Goal: Complete application form

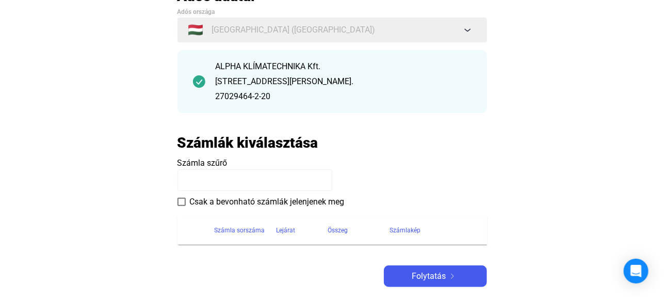
scroll to position [103, 0]
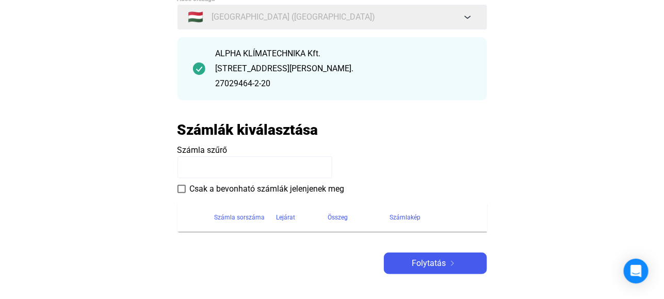
click at [212, 165] on input at bounding box center [254, 167] width 155 height 22
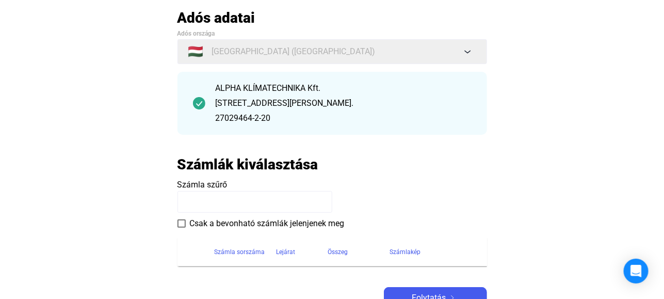
scroll to position [52, 0]
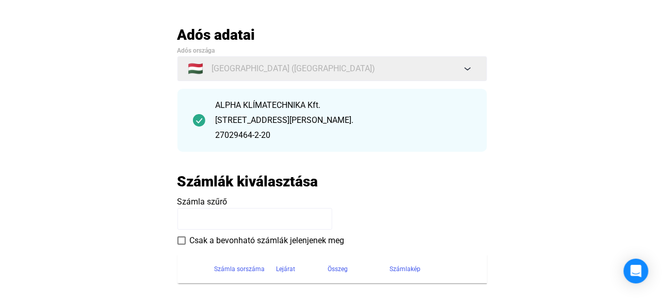
click at [191, 219] on input at bounding box center [254, 219] width 155 height 22
click at [217, 186] on h2 "Számlák kiválasztása" at bounding box center [247, 181] width 141 height 18
click at [269, 175] on h2 "Számlák kiválasztása" at bounding box center [247, 181] width 141 height 18
click at [264, 114] on div "[STREET_ADDRESS][PERSON_NAME]." at bounding box center [344, 120] width 256 height 12
click at [352, 129] on div "27029464-2-20" at bounding box center [344, 135] width 256 height 12
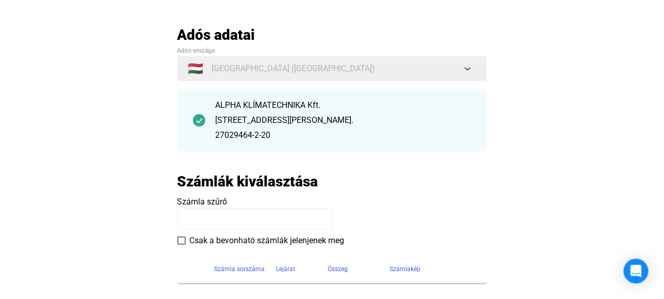
click at [214, 200] on span "Számla szűrő" at bounding box center [202, 202] width 50 height 10
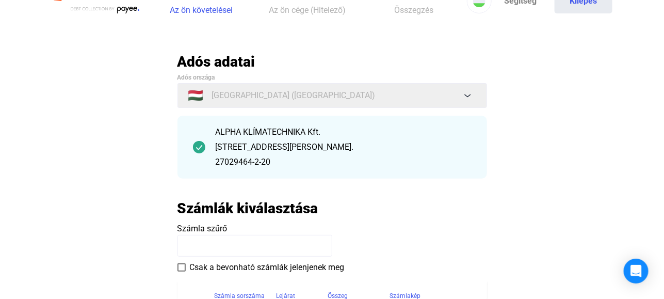
scroll to position [0, 0]
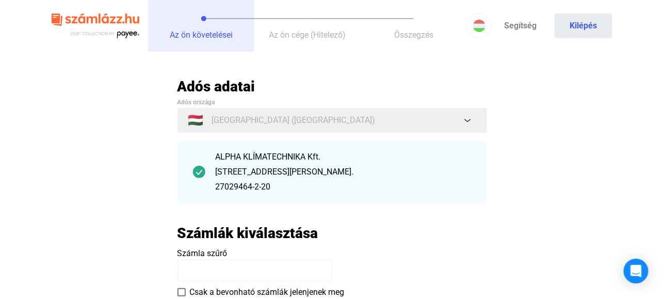
click at [210, 32] on span "Az ön követelései" at bounding box center [201, 35] width 63 height 10
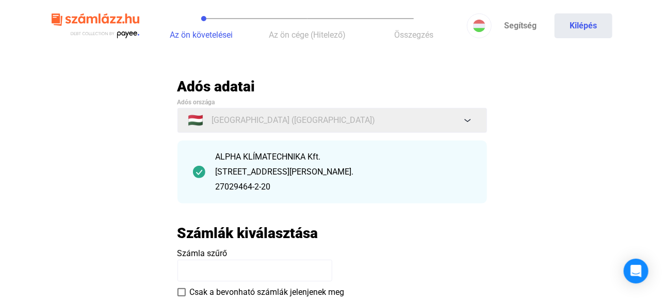
click at [231, 237] on h2 "Számlák kiválasztása" at bounding box center [247, 233] width 141 height 18
click at [214, 254] on span "Számla szűrő" at bounding box center [202, 253] width 50 height 10
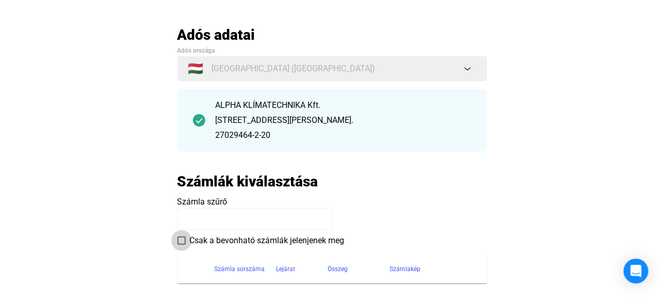
click at [181, 238] on span at bounding box center [181, 240] width 8 height 8
click at [252, 242] on span "Csak a bevonható számlák jelenjenek meg" at bounding box center [267, 240] width 155 height 12
click at [220, 202] on span "Számla szűrő" at bounding box center [202, 202] width 50 height 10
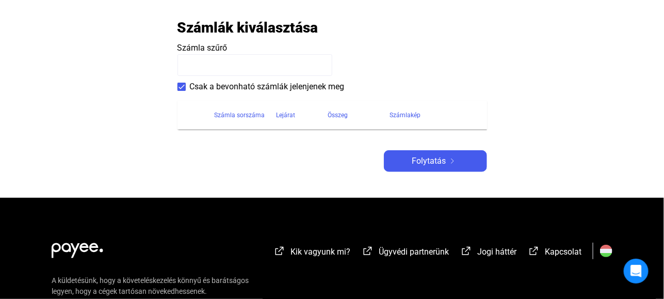
scroll to position [206, 0]
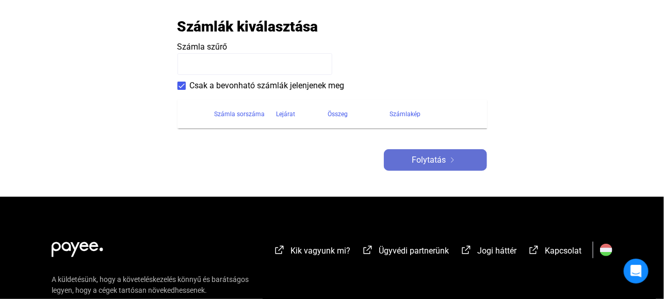
click at [422, 159] on span "Folytatás" at bounding box center [429, 160] width 34 height 12
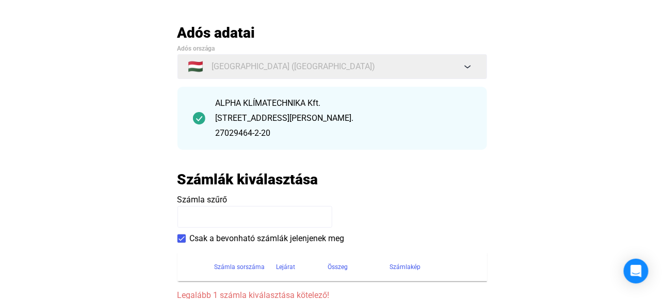
scroll to position [103, 0]
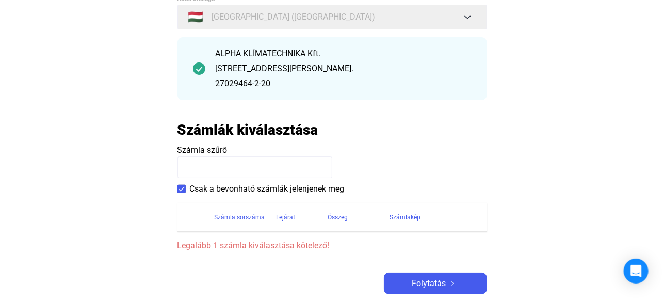
click at [269, 132] on h2 "Számlák kiválasztása" at bounding box center [247, 130] width 141 height 18
click at [332, 125] on div "Számlák kiválasztása" at bounding box center [331, 130] width 309 height 18
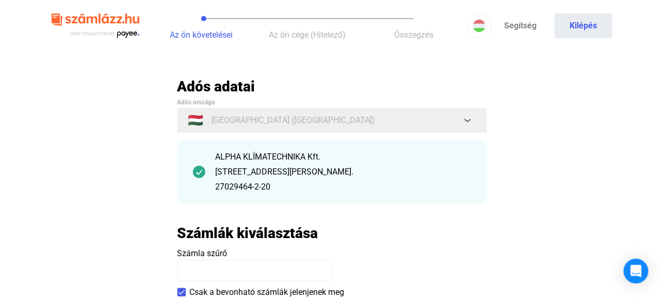
scroll to position [0, 0]
click at [518, 27] on link "Segítség" at bounding box center [521, 25] width 58 height 25
